Goal: Task Accomplishment & Management: Manage account settings

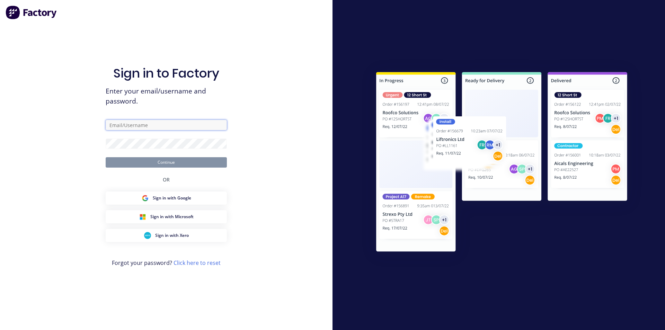
type input "[EMAIL_ADDRESS][DOMAIN_NAME]"
click at [176, 166] on button "Continue" at bounding box center [166, 162] width 121 height 10
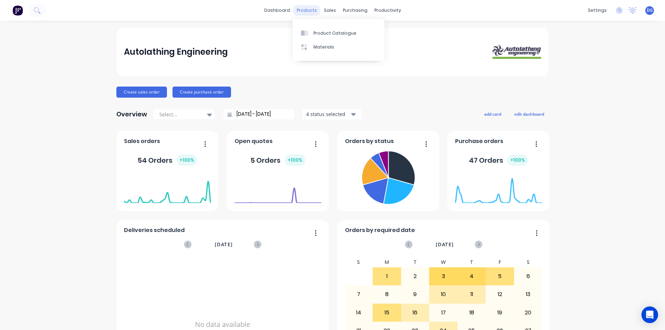
click at [307, 11] on div "products" at bounding box center [306, 10] width 27 height 10
click at [326, 34] on div "Product Catalogue" at bounding box center [334, 33] width 43 height 6
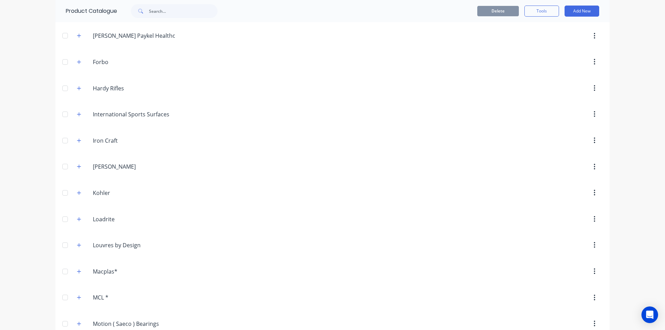
scroll to position [658, 0]
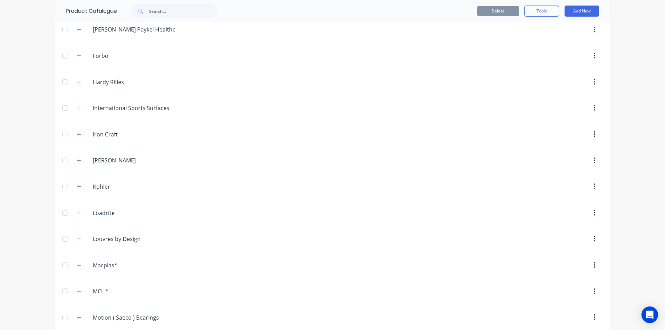
click at [61, 213] on div at bounding box center [65, 213] width 14 height 14
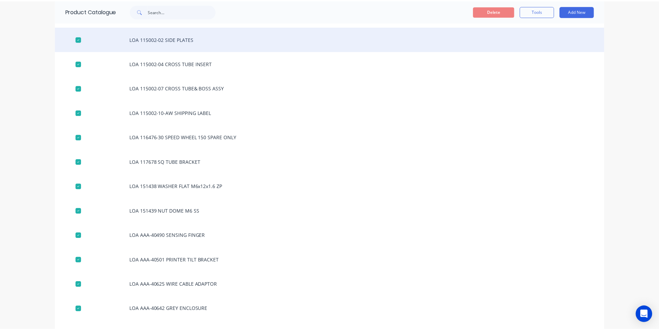
scroll to position [1177, 0]
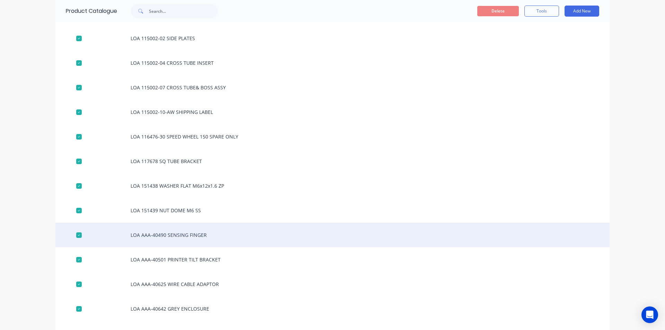
click at [179, 234] on div "LOA AAA-40490 SENSING FINGER" at bounding box center [332, 235] width 554 height 25
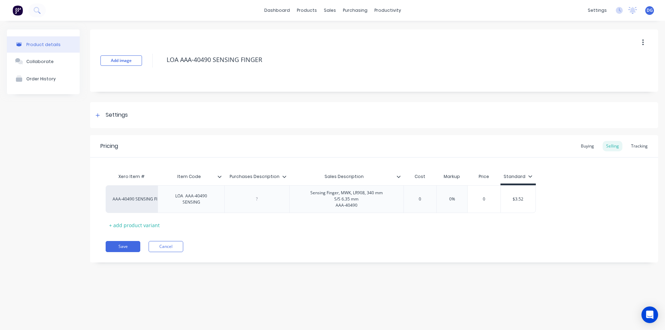
type textarea "x"
click at [639, 146] on div "Tracking" at bounding box center [639, 146] width 24 height 10
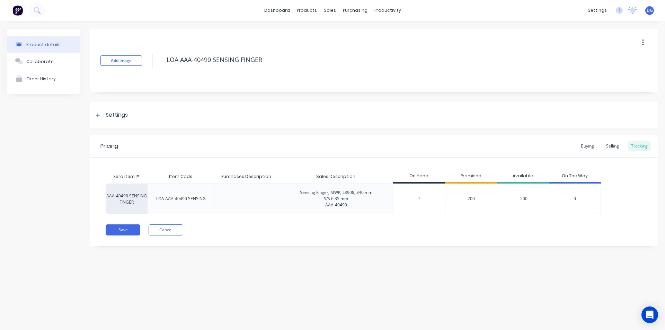
click at [421, 198] on input "0" at bounding box center [419, 199] width 52 height 6
type input "06"
type textarea "x"
type input "062"
type textarea "x"
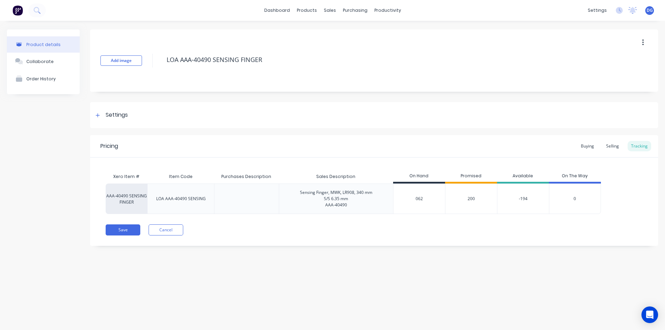
type input "0626"
type textarea "x"
type input "0"
type textarea "x"
type input "626"
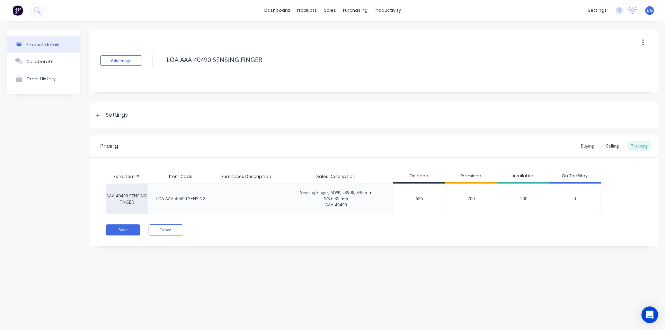
type textarea "x"
type input "626"
click at [124, 228] on button "Save" at bounding box center [123, 229] width 35 height 11
type textarea "x"
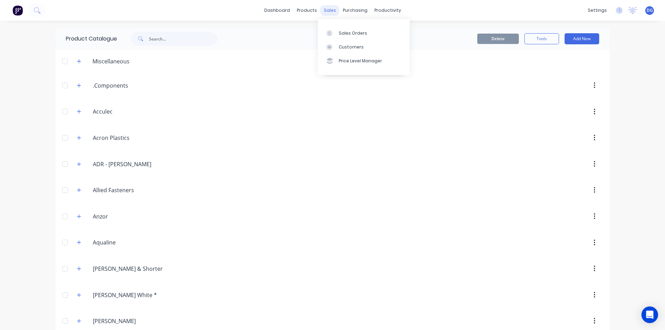
click at [327, 11] on div "sales" at bounding box center [329, 10] width 19 height 10
click at [353, 33] on div "Sales Orders" at bounding box center [353, 33] width 28 height 6
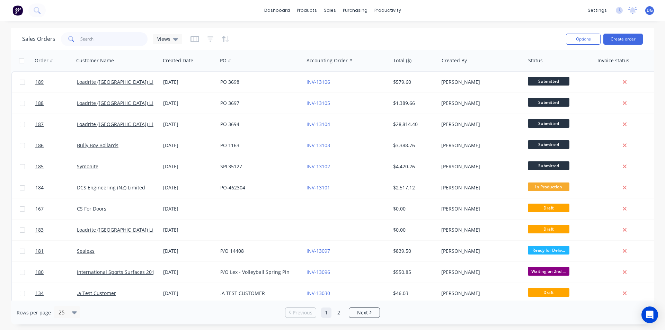
click at [102, 39] on input "text" at bounding box center [114, 39] width 68 height 14
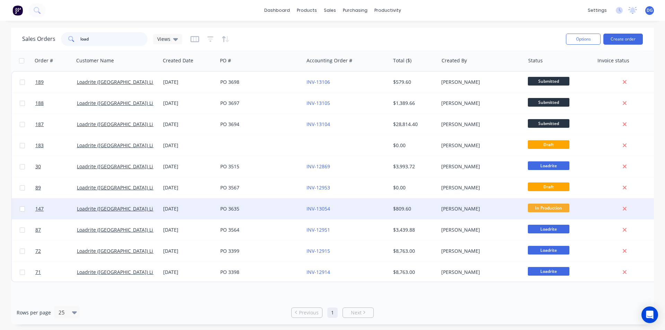
type input "load"
click at [23, 208] on input "checkbox" at bounding box center [22, 208] width 5 height 5
checkbox input "false"
click at [91, 209] on link "Loadrite ([GEOGRAPHIC_DATA]) Limited" at bounding box center [122, 208] width 90 height 7
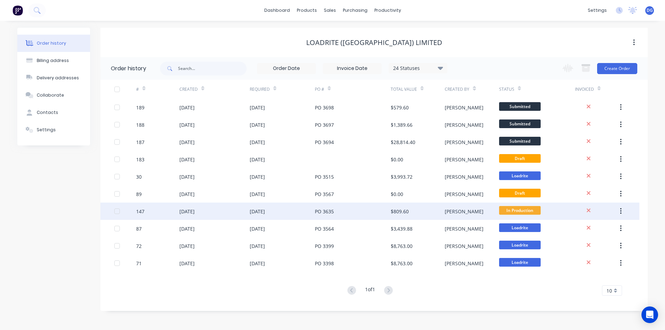
click at [188, 211] on div "[DATE]" at bounding box center [186, 211] width 15 height 7
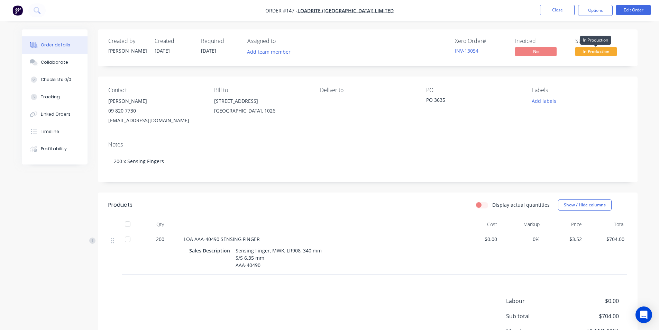
click at [596, 53] on span "In Production" at bounding box center [597, 51] width 42 height 9
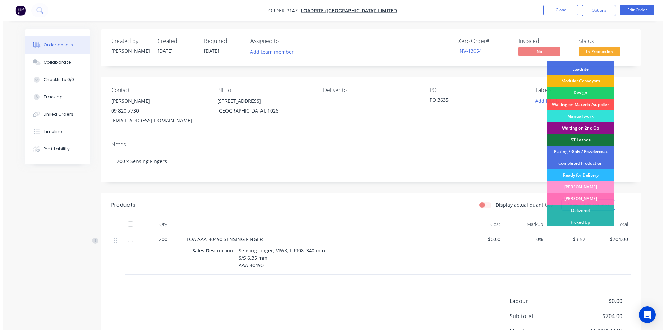
scroll to position [47, 0]
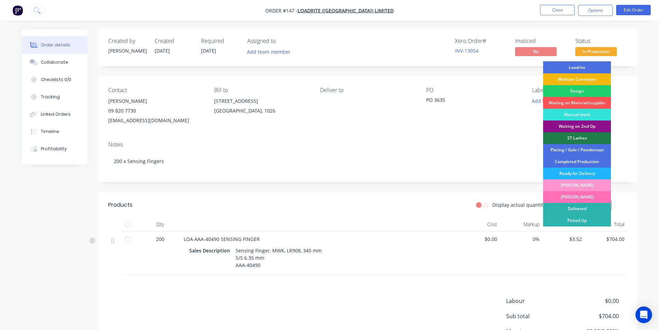
click at [582, 172] on div "Ready for Delivery" at bounding box center [577, 174] width 68 height 12
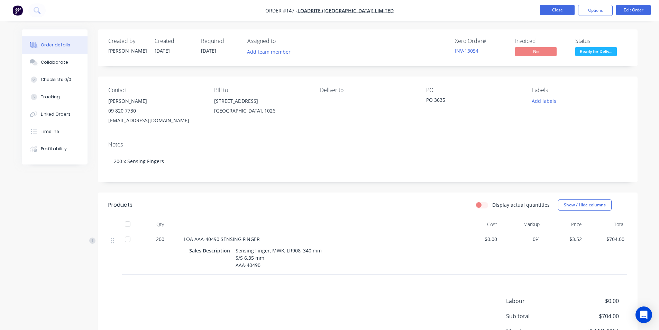
click at [554, 9] on button "Close" at bounding box center [557, 10] width 35 height 10
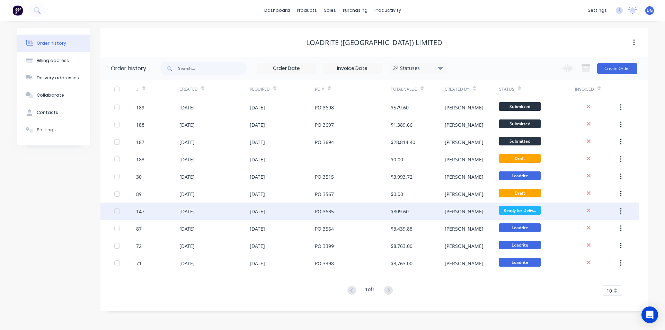
click at [189, 213] on div "[DATE]" at bounding box center [186, 211] width 15 height 7
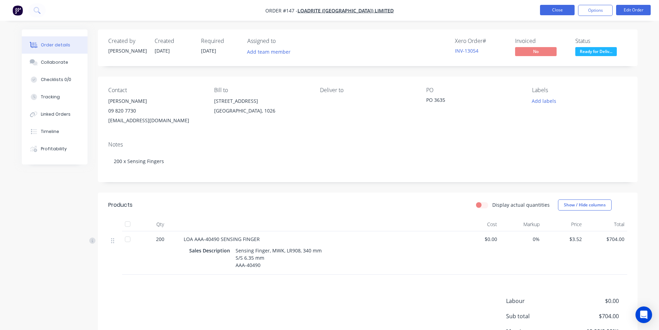
click at [554, 10] on button "Close" at bounding box center [557, 10] width 35 height 10
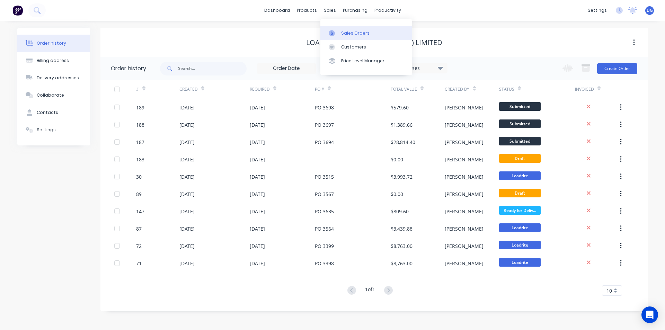
click at [348, 32] on div "Sales Orders" at bounding box center [355, 33] width 28 height 6
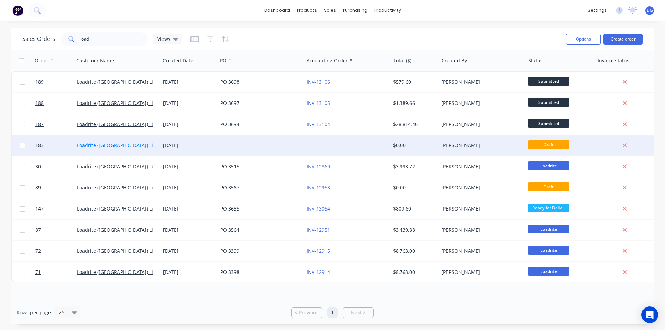
click at [104, 144] on link "Loadrite ([GEOGRAPHIC_DATA]) Limited" at bounding box center [122, 145] width 90 height 7
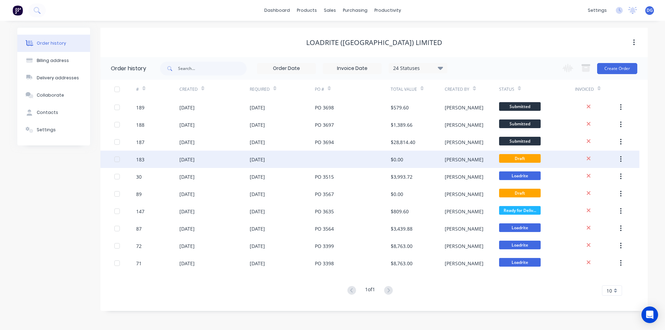
click at [150, 160] on div "183" at bounding box center [157, 159] width 43 height 17
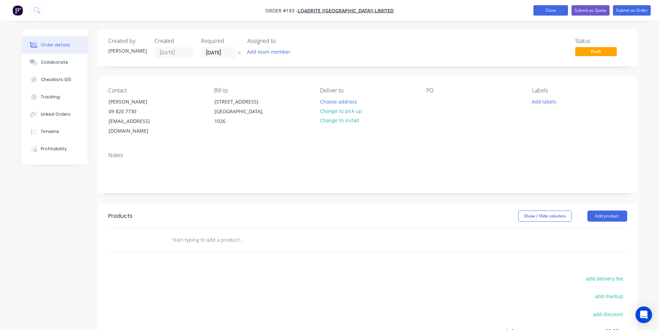
click at [549, 10] on button "Close" at bounding box center [551, 10] width 35 height 10
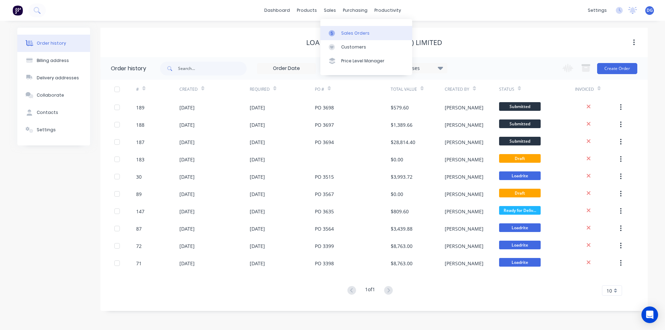
click at [347, 36] on link "Sales Orders" at bounding box center [366, 33] width 92 height 14
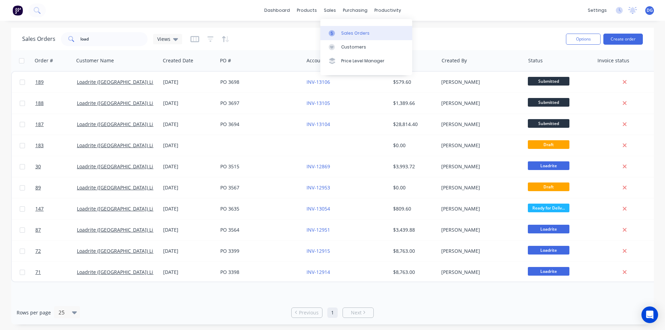
click at [352, 34] on div "Sales Orders" at bounding box center [355, 33] width 28 height 6
click at [357, 45] on div "Customers" at bounding box center [353, 47] width 25 height 6
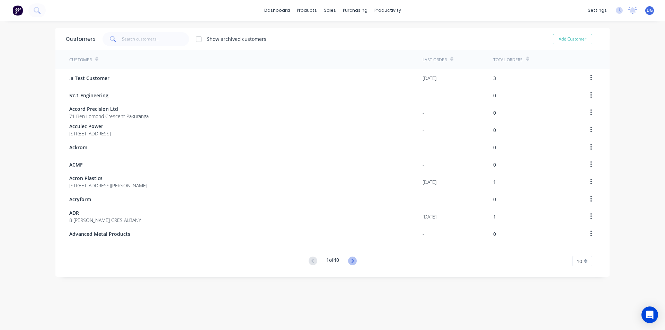
click at [352, 262] on icon at bounding box center [352, 261] width 9 height 9
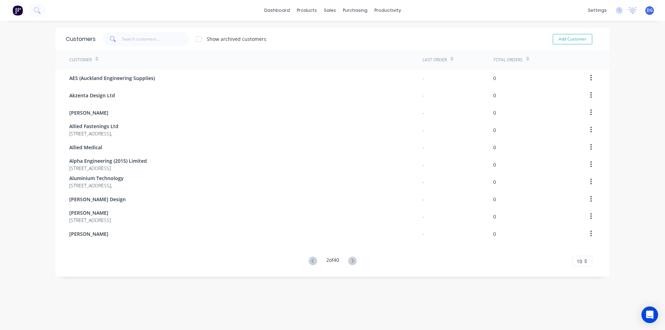
click at [352, 262] on icon at bounding box center [352, 261] width 9 height 9
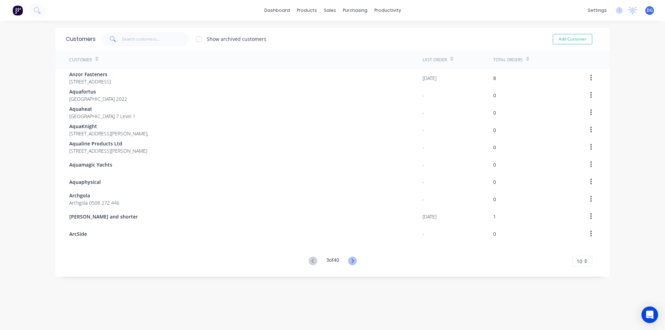
click at [352, 262] on icon at bounding box center [352, 261] width 9 height 9
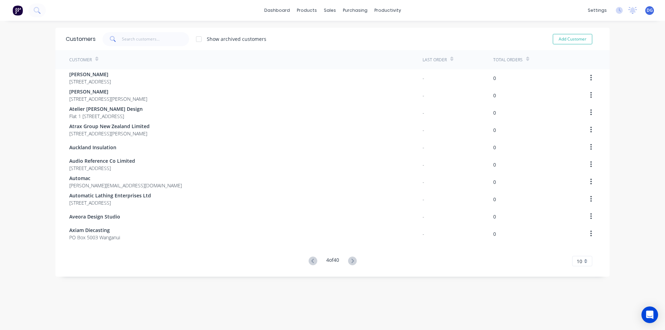
click at [352, 262] on icon at bounding box center [352, 261] width 9 height 9
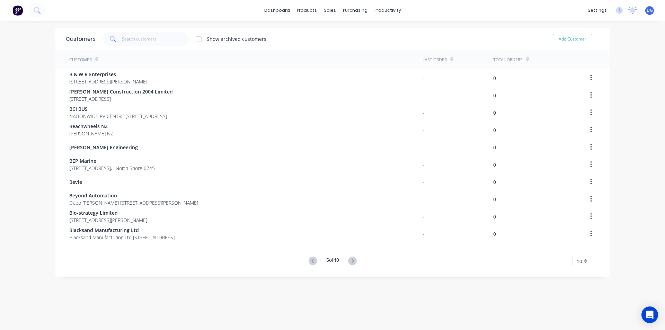
click at [352, 262] on icon at bounding box center [352, 261] width 9 height 9
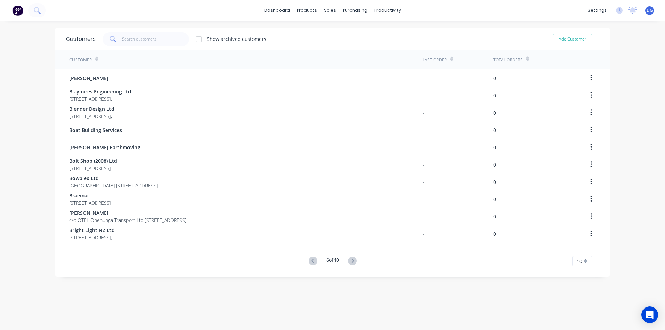
click at [352, 262] on icon at bounding box center [352, 261] width 9 height 9
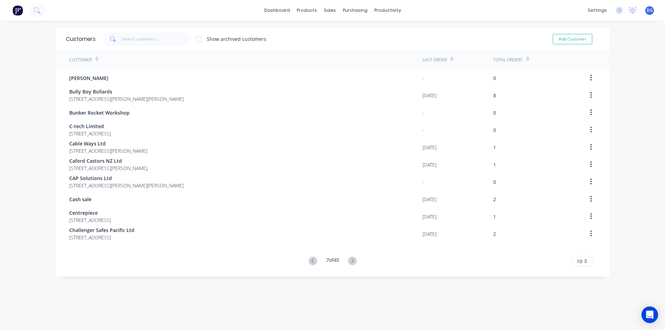
click at [352, 262] on icon at bounding box center [352, 261] width 9 height 9
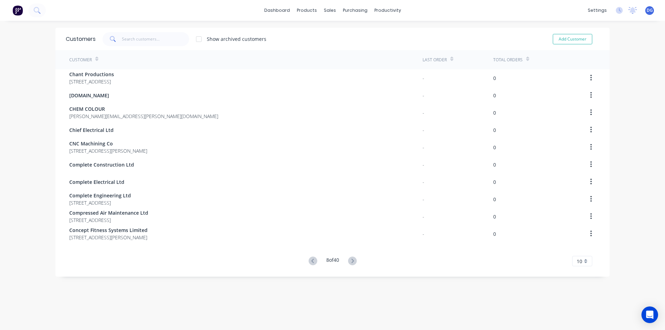
click at [352, 262] on icon at bounding box center [352, 261] width 9 height 9
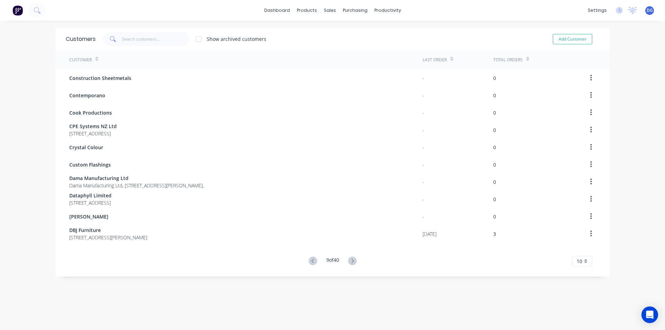
click at [352, 262] on icon at bounding box center [352, 261] width 9 height 9
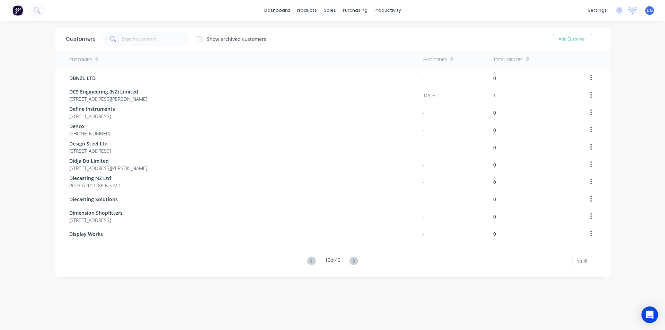
click at [352, 262] on icon at bounding box center [353, 261] width 2 height 4
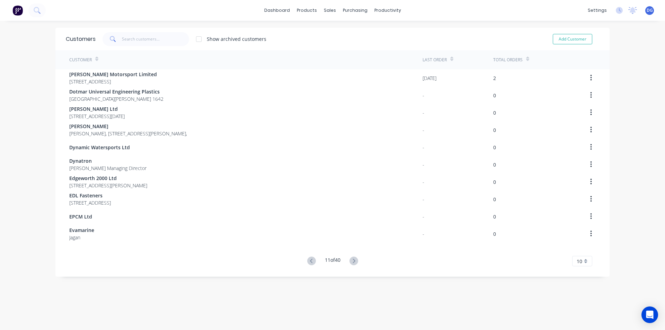
click at [352, 262] on icon at bounding box center [353, 261] width 2 height 4
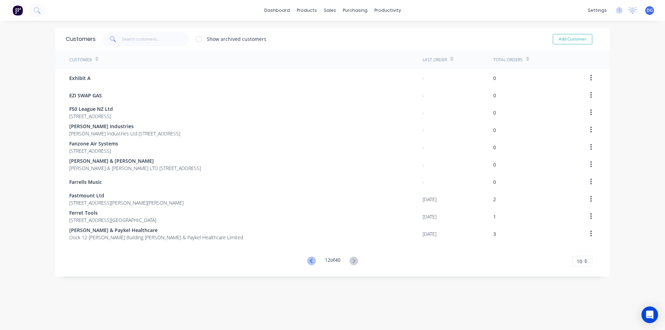
click at [310, 261] on icon at bounding box center [311, 261] width 9 height 9
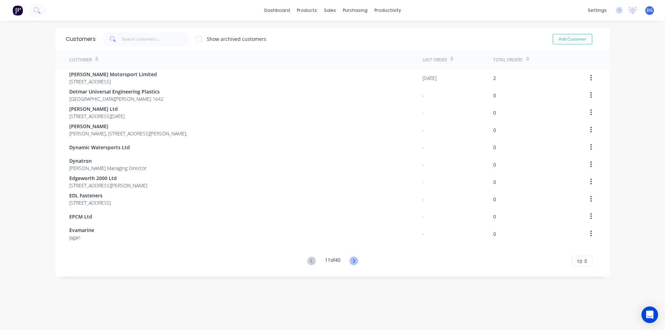
click at [353, 260] on icon at bounding box center [353, 261] width 9 height 9
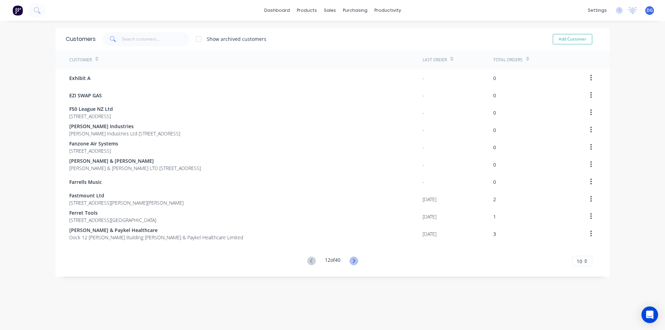
click at [353, 261] on icon at bounding box center [353, 261] width 2 height 4
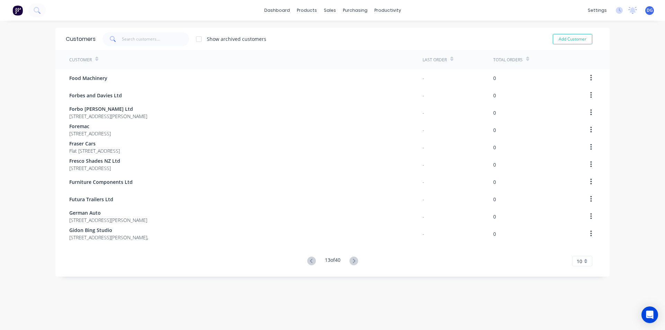
click at [353, 261] on icon at bounding box center [353, 261] width 2 height 4
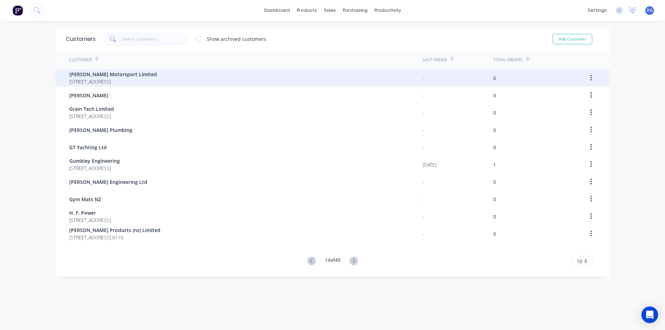
click at [127, 78] on div "[PERSON_NAME] Motorsport Limited [STREET_ADDRESS]" at bounding box center [245, 77] width 353 height 17
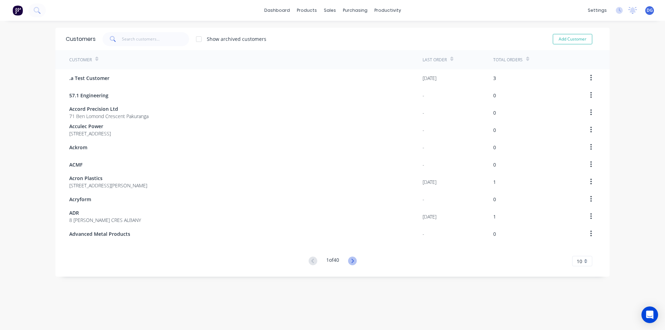
click at [354, 260] on icon at bounding box center [352, 261] width 9 height 9
click at [354, 260] on div "Customers Show archived customers Add Customer Customer Last Order Total Orders…" at bounding box center [332, 182] width 554 height 309
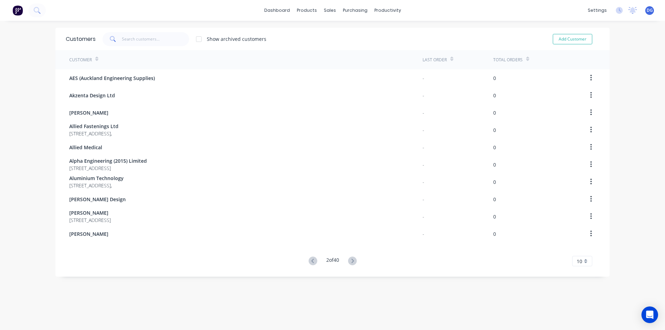
click at [354, 260] on icon at bounding box center [352, 261] width 9 height 9
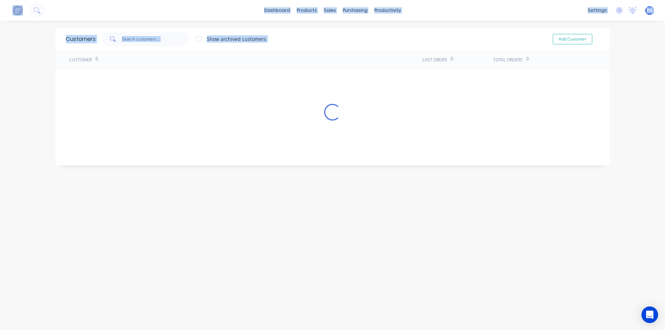
click at [354, 260] on div "Customers Show archived customers Add Customer Customer Last Order Total Orders…" at bounding box center [332, 182] width 554 height 309
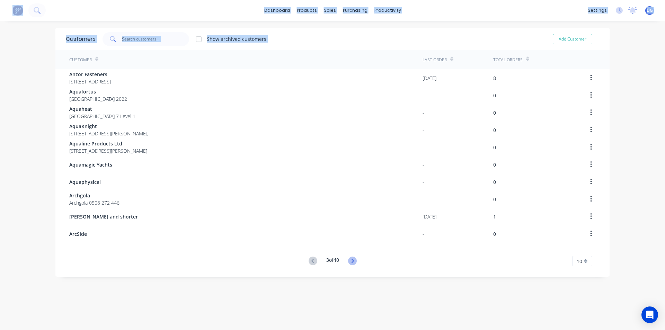
click at [353, 260] on icon at bounding box center [352, 261] width 9 height 9
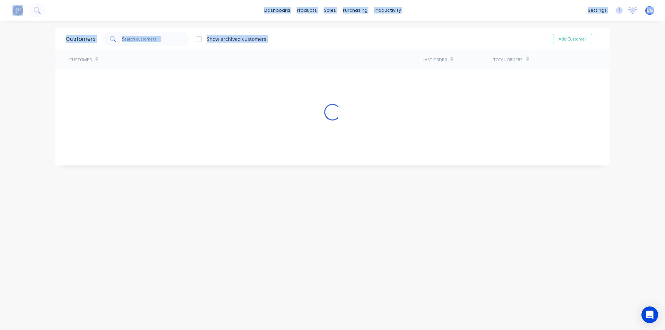
click at [353, 260] on div "Customers Show archived customers Add Customer Customer Last Order Total Orders…" at bounding box center [332, 182] width 554 height 309
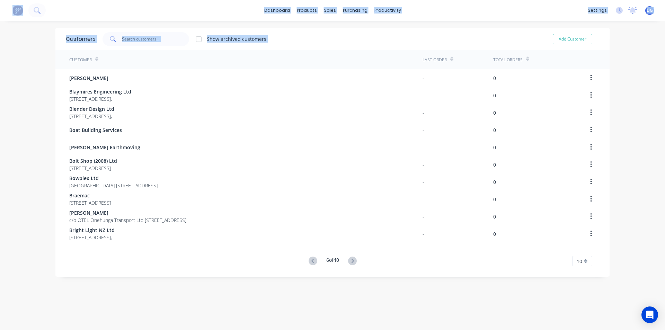
click at [351, 260] on icon at bounding box center [352, 261] width 2 height 4
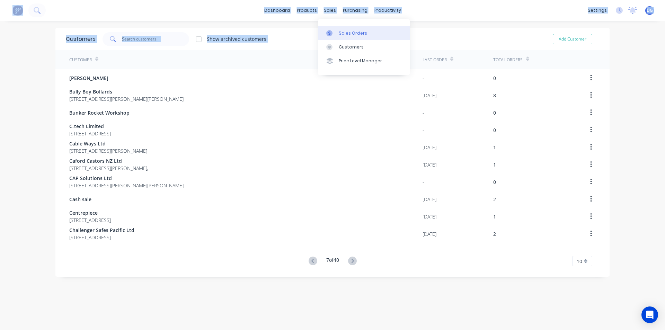
click at [342, 32] on div "Sales Orders" at bounding box center [353, 33] width 28 height 6
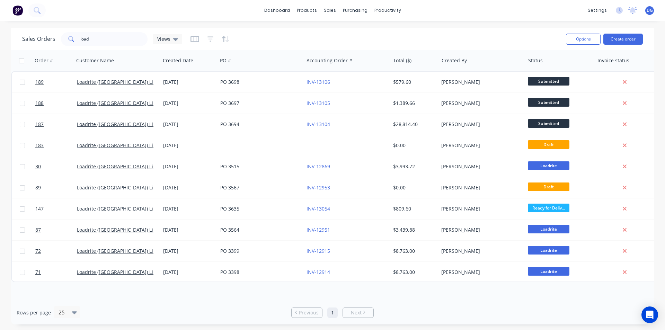
drag, startPoint x: 270, startPoint y: 34, endPoint x: 252, endPoint y: 36, distance: 17.8
click at [252, 36] on div "Sales Orders load Views" at bounding box center [291, 38] width 538 height 17
click at [395, 33] on div "Workflow" at bounding box center [399, 33] width 21 height 6
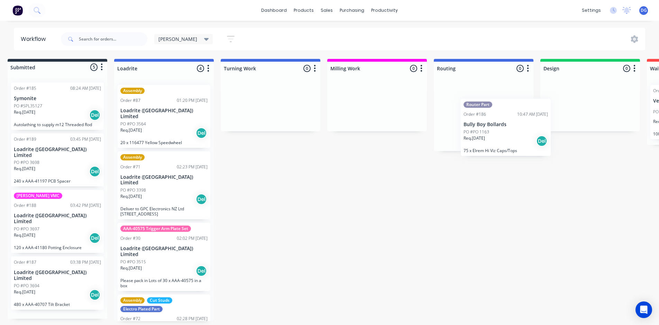
scroll to position [0, 8]
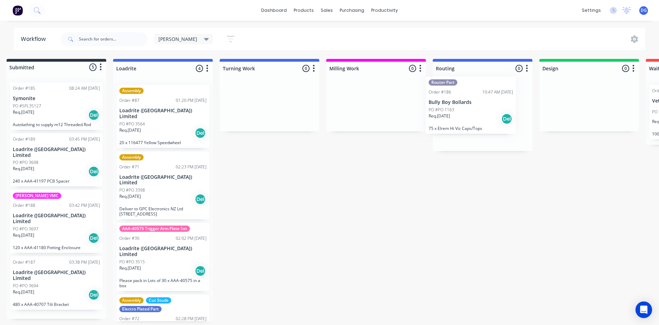
drag, startPoint x: 50, startPoint y: 152, endPoint x: 462, endPoint y: 96, distance: 415.5
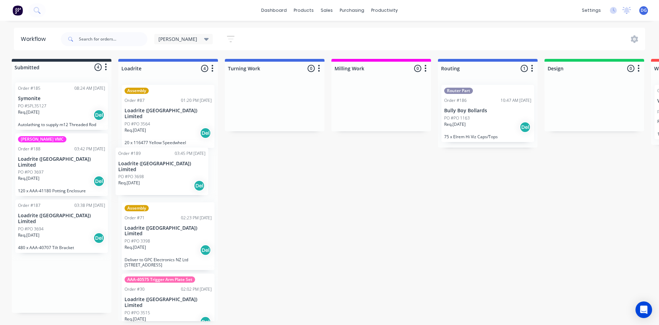
scroll to position [0, 2]
drag, startPoint x: 47, startPoint y: 165, endPoint x: 162, endPoint y: 179, distance: 116.5
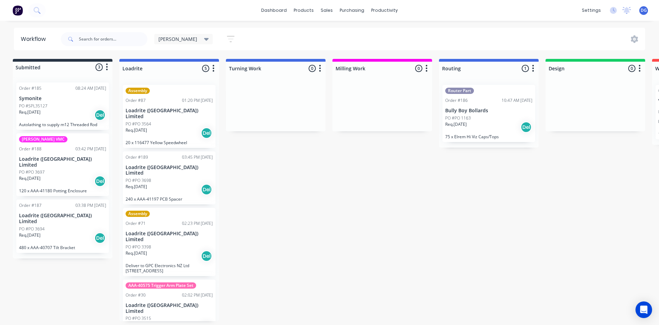
scroll to position [0, 0]
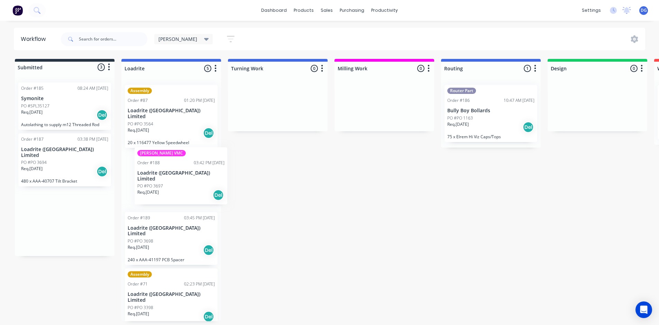
drag, startPoint x: 57, startPoint y: 166, endPoint x: 180, endPoint y: 178, distance: 123.5
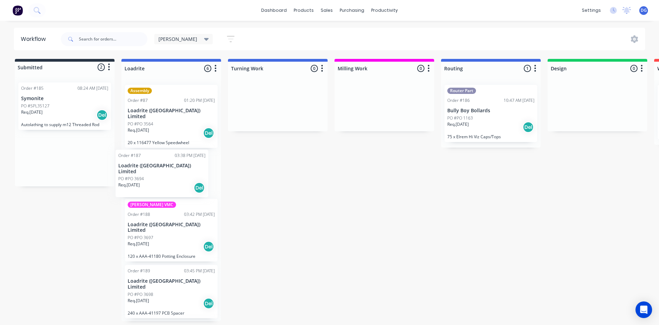
drag, startPoint x: 66, startPoint y: 158, endPoint x: 165, endPoint y: 174, distance: 100.7
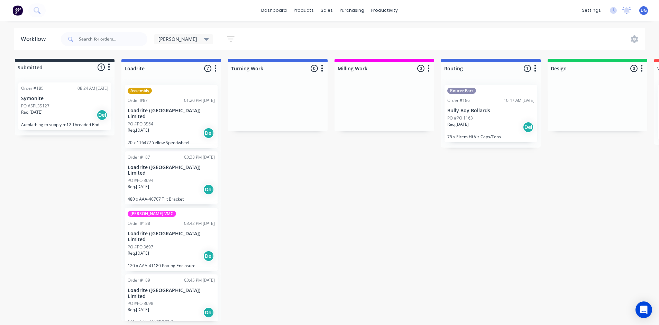
click at [51, 109] on div "Req. [DATE] Del" at bounding box center [64, 115] width 87 height 12
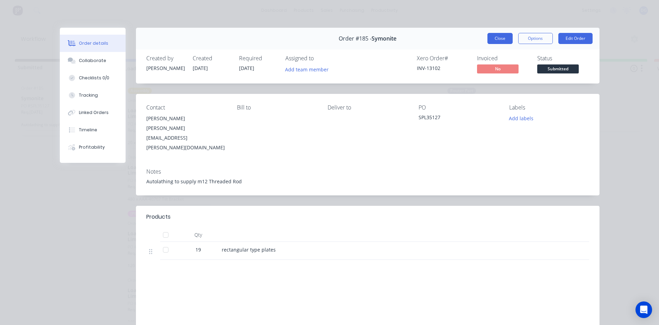
click at [501, 39] on button "Close" at bounding box center [500, 38] width 25 height 11
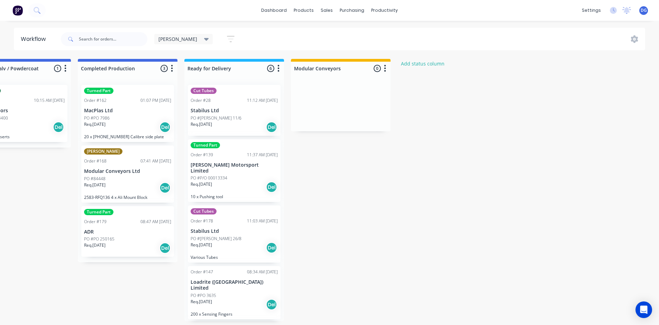
scroll to position [1, 1217]
click at [209, 115] on p "PO #[PERSON_NAME] 11/6" at bounding box center [215, 118] width 51 height 6
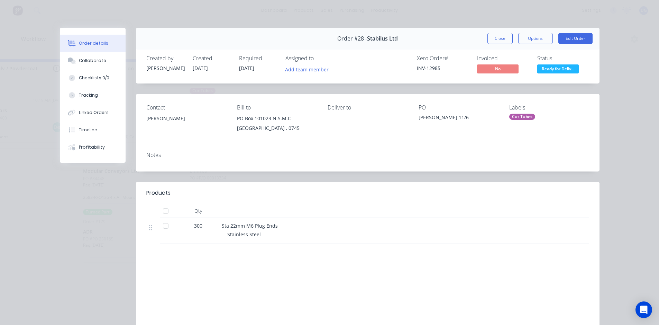
scroll to position [0, 0]
click at [497, 36] on button "Close" at bounding box center [500, 38] width 25 height 11
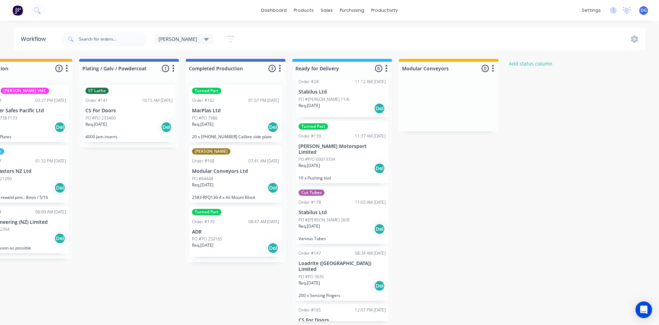
scroll to position [35, 0]
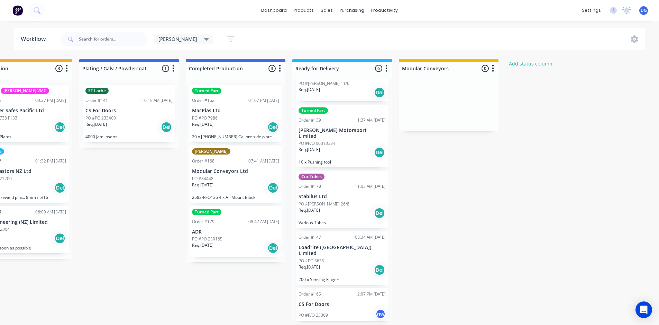
click at [318, 207] on p "Req. [DATE]" at bounding box center [309, 210] width 21 height 6
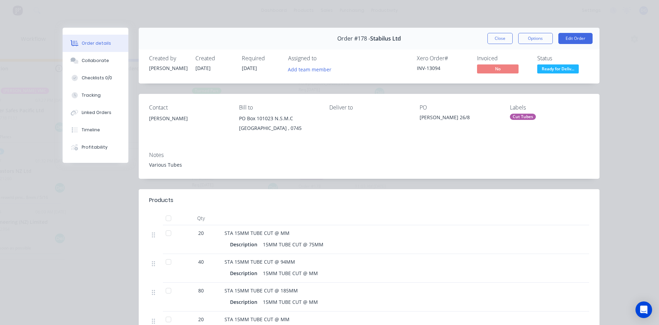
scroll to position [0, 1108]
click at [494, 37] on button "Close" at bounding box center [500, 38] width 25 height 11
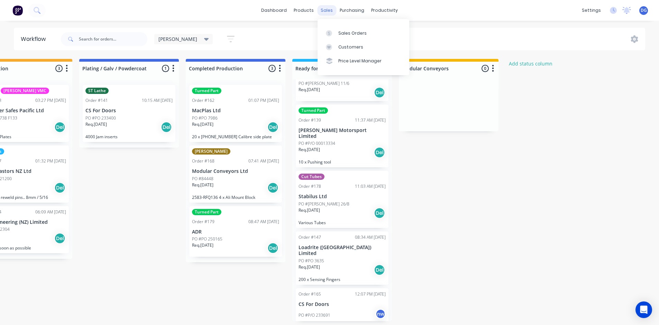
click at [327, 10] on div "sales" at bounding box center [326, 10] width 19 height 10
click at [349, 34] on div "Sales Orders" at bounding box center [353, 33] width 28 height 6
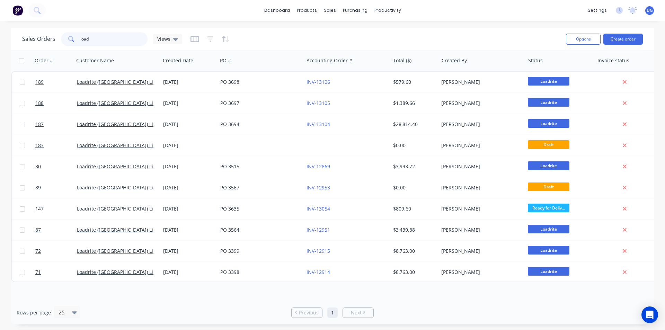
click at [108, 41] on input "load" at bounding box center [114, 39] width 68 height 14
type input "l"
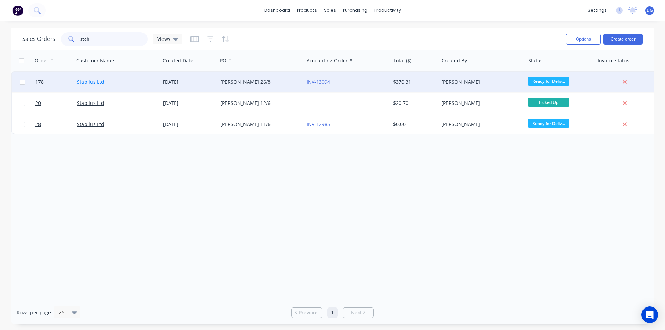
type input "stab"
click at [92, 82] on link "Stabilus Ltd" at bounding box center [90, 82] width 27 height 7
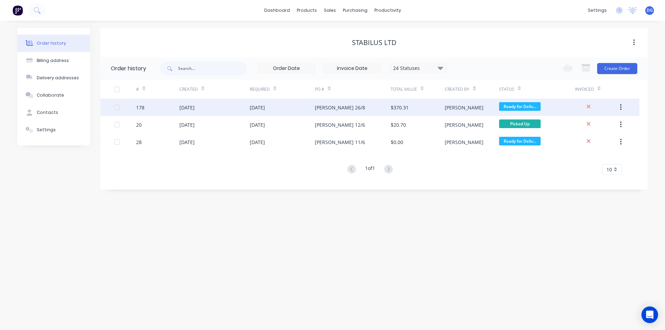
click at [116, 107] on div at bounding box center [117, 107] width 14 height 14
click at [191, 107] on div "[DATE]" at bounding box center [186, 107] width 15 height 7
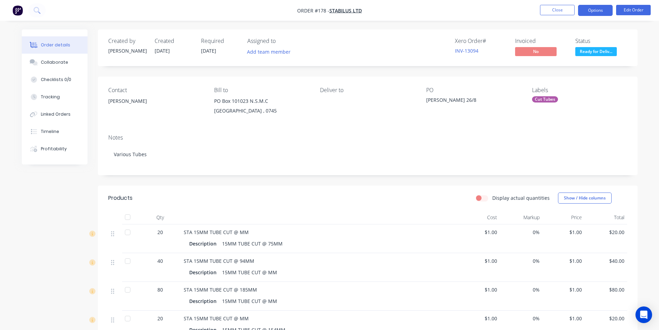
click at [597, 9] on button "Options" at bounding box center [595, 10] width 35 height 11
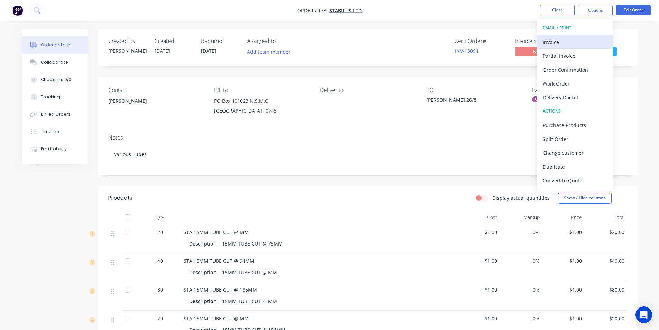
click at [565, 42] on div "Invoice" at bounding box center [575, 42] width 64 height 10
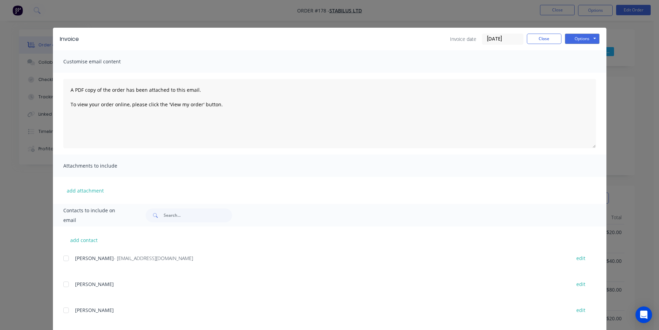
click at [64, 257] on div at bounding box center [66, 258] width 14 height 14
click at [541, 39] on button "Close" at bounding box center [544, 39] width 35 height 10
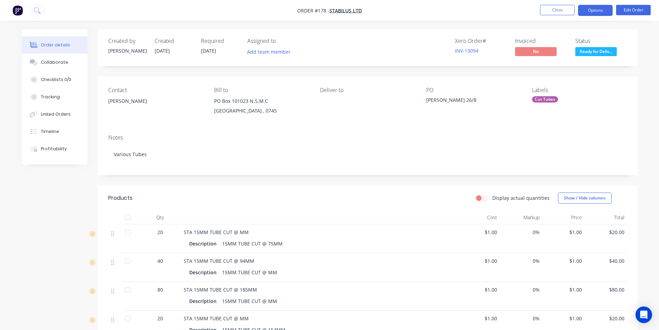
click at [592, 10] on button "Options" at bounding box center [595, 10] width 35 height 11
click at [630, 11] on button "Edit Order" at bounding box center [634, 10] width 35 height 10
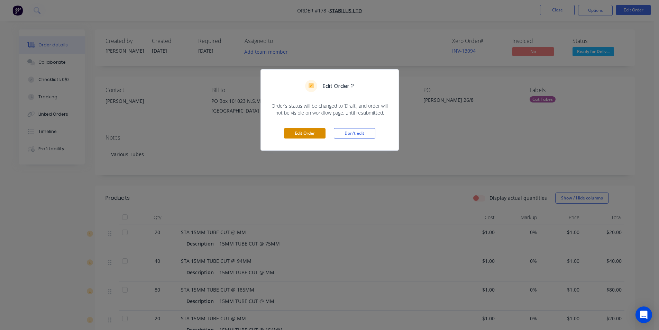
click at [307, 133] on button "Edit Order" at bounding box center [305, 133] width 42 height 10
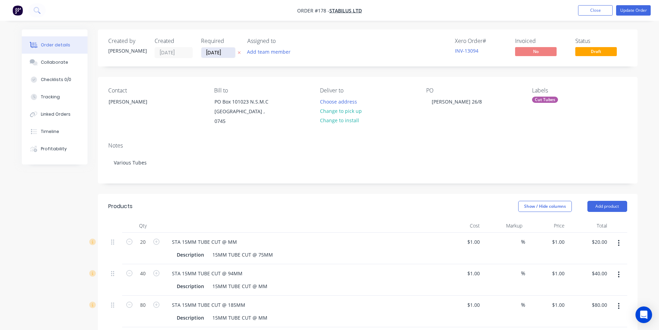
click at [226, 52] on input "[DATE]" at bounding box center [218, 52] width 34 height 10
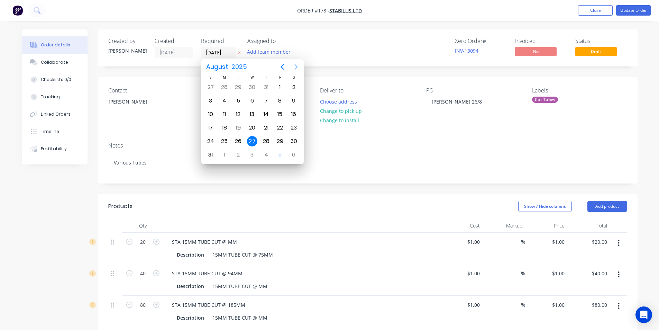
click at [296, 68] on icon "Next page" at bounding box center [296, 67] width 3 height 6
click at [295, 114] on div "20" at bounding box center [294, 114] width 10 height 10
type input "[DATE]"
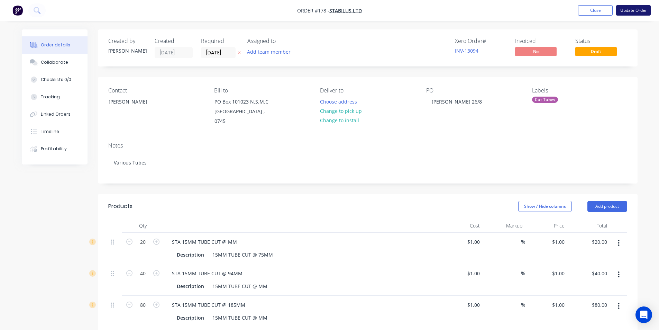
click at [630, 11] on button "Update Order" at bounding box center [634, 10] width 35 height 10
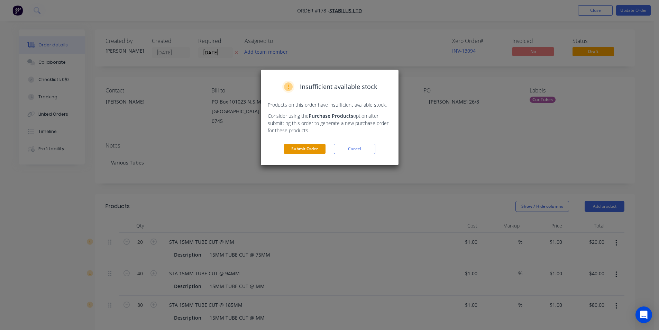
click at [303, 147] on button "Submit Order" at bounding box center [305, 149] width 42 height 10
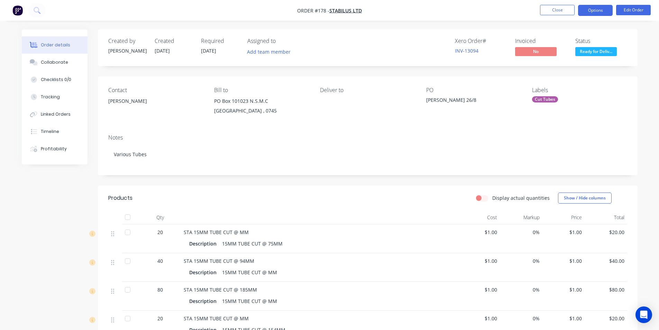
click at [594, 10] on button "Options" at bounding box center [595, 10] width 35 height 11
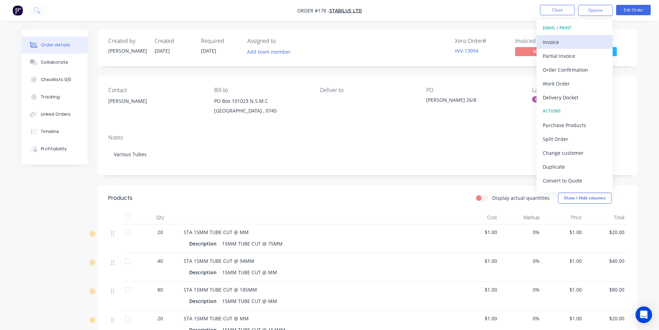
click at [561, 43] on div "Invoice" at bounding box center [575, 42] width 64 height 10
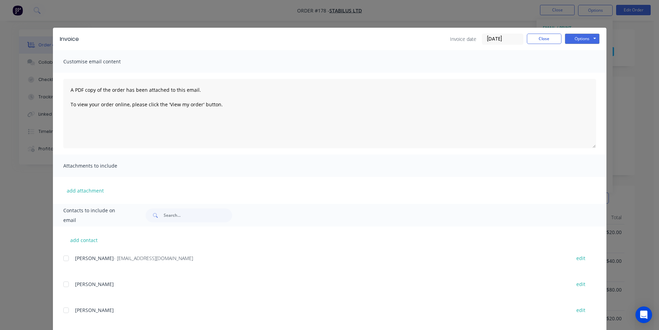
click at [64, 258] on div at bounding box center [66, 258] width 14 height 14
click at [582, 38] on button "Options" at bounding box center [582, 39] width 35 height 10
click at [578, 74] on button "Email" at bounding box center [587, 73] width 44 height 11
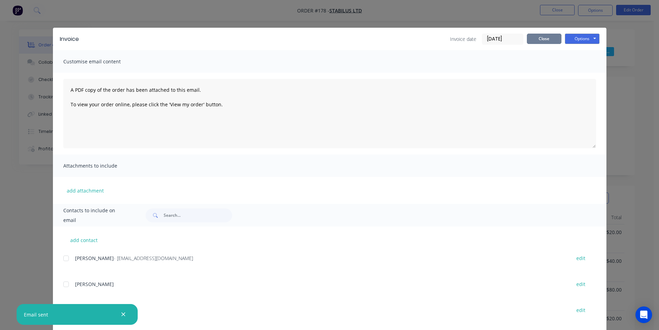
click at [538, 38] on button "Close" at bounding box center [544, 39] width 35 height 10
